Goal: Task Accomplishment & Management: Complete application form

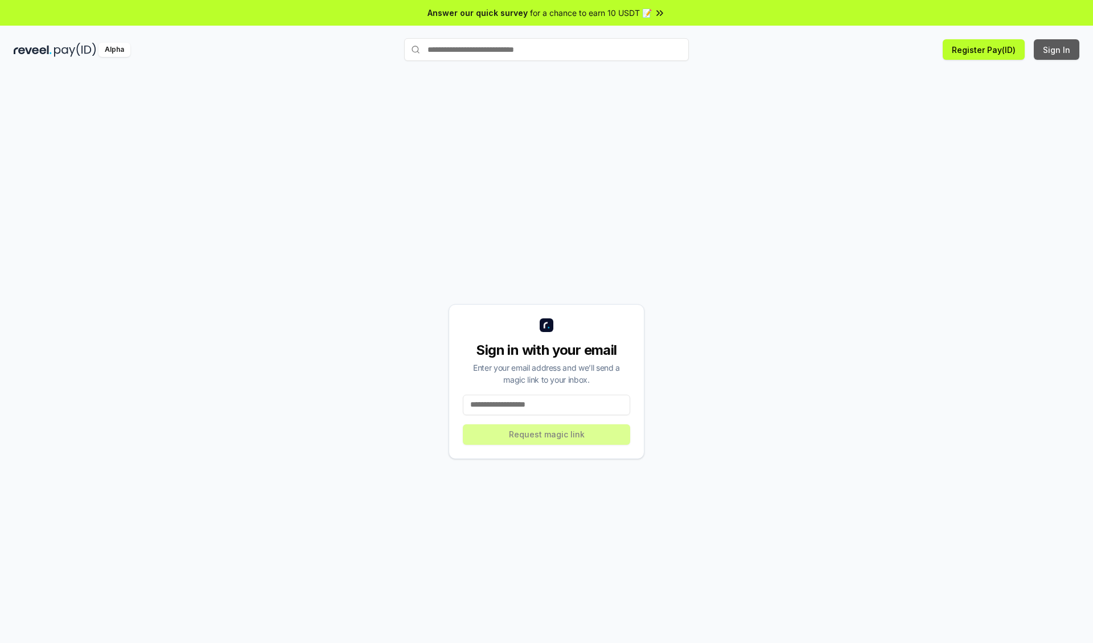
click at [1057, 50] on button "Sign In" at bounding box center [1057, 49] width 46 height 20
type input "**********"
click at [547, 434] on button "Request magic link" at bounding box center [546, 434] width 167 height 20
